Goal: Task Accomplishment & Management: Manage account settings

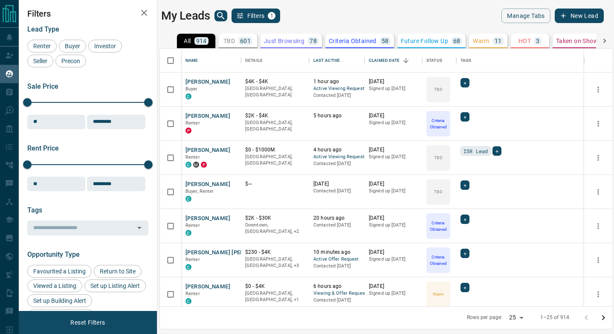
scroll to position [257, 453]
click at [202, 84] on button "[PERSON_NAME]" at bounding box center [207, 82] width 45 height 8
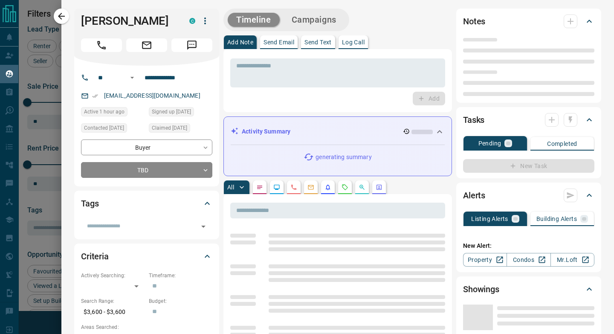
type input "**"
type input "**********"
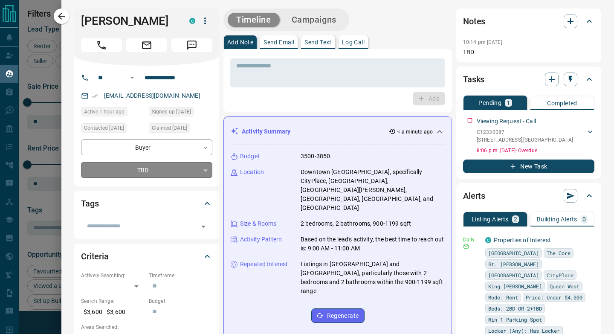
click at [153, 164] on body "Lead Transfers Claim Leads My Leads Tasks Opportunities Deals Campaigns Automat…" at bounding box center [307, 161] width 614 height 323
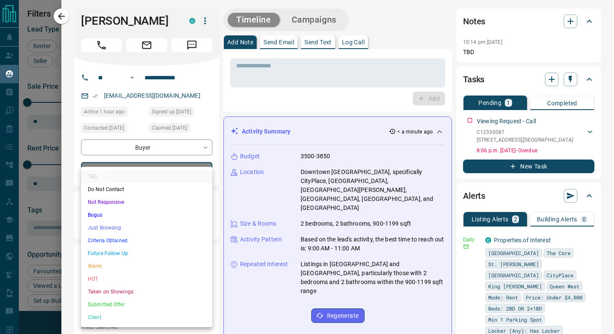
click at [124, 264] on li "Warm" at bounding box center [146, 266] width 131 height 13
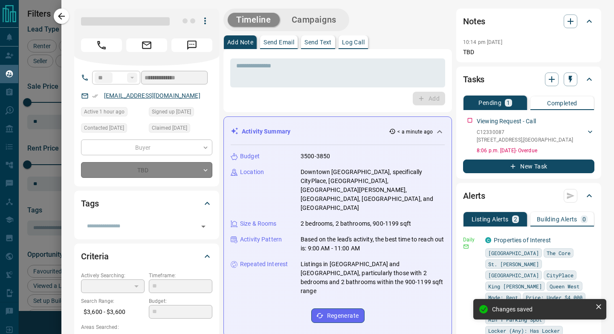
type input "*"
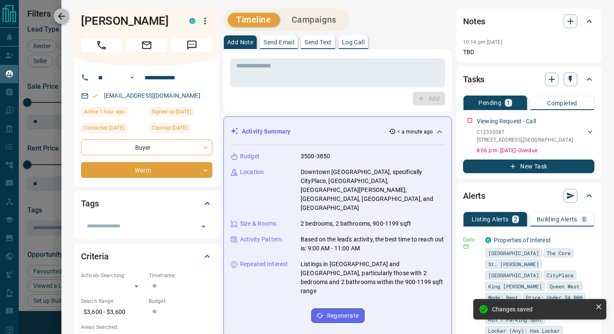
click at [57, 14] on icon "button" at bounding box center [61, 16] width 10 height 10
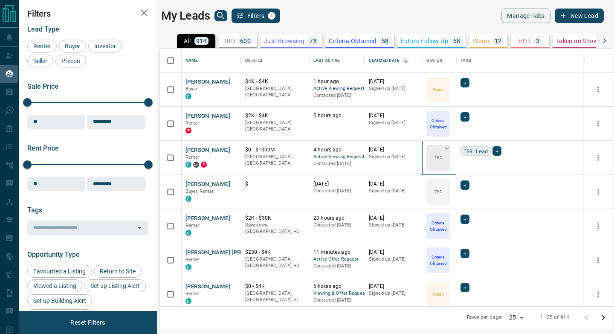
click at [436, 154] on p "TBD" at bounding box center [438, 157] width 8 height 6
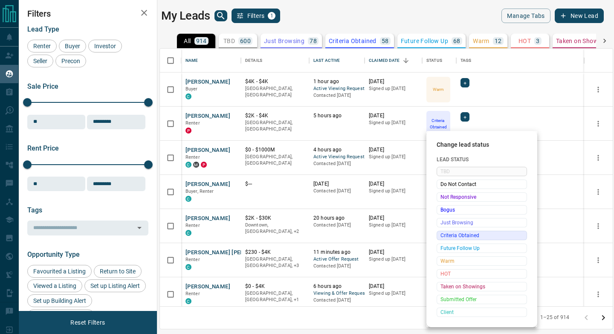
click at [462, 237] on span "Criteria Obtained" at bounding box center [481, 235] width 83 height 9
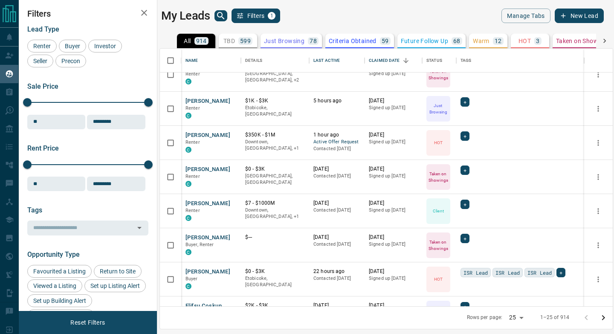
scroll to position [256, 0]
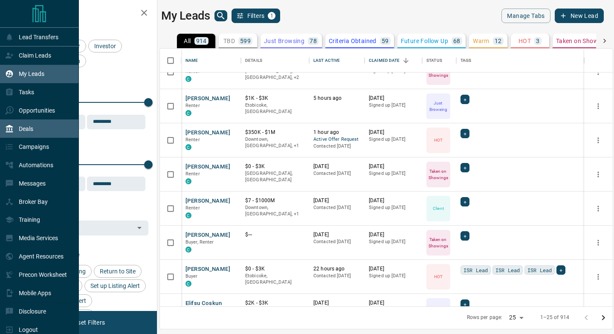
click at [35, 124] on div "Deals" at bounding box center [39, 128] width 79 height 18
